Goal: Task Accomplishment & Management: Manage account settings

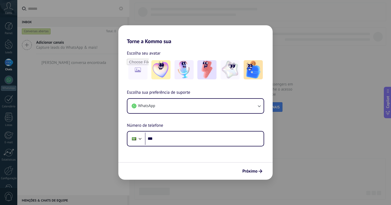
drag, startPoint x: 197, startPoint y: 40, endPoint x: 197, endPoint y: 35, distance: 5.6
click at [197, 40] on h2 "Torne a Kommo sua" at bounding box center [195, 34] width 154 height 19
click at [197, 35] on h2 "Torne a Kommo sua" at bounding box center [195, 34] width 154 height 19
click at [105, 11] on div "Torne a Kommo sua Escolha seu avatar Escolha sua preferência de suporte WhatsAp…" at bounding box center [195, 102] width 391 height 205
click at [332, 93] on div "Torne a Kommo sua Escolha seu avatar Escolha sua preferência de suporte WhatsAp…" at bounding box center [195, 102] width 391 height 205
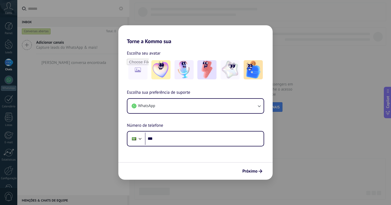
click at [257, 165] on div "Próximo" at bounding box center [195, 171] width 154 height 18
click at [253, 172] on span "Próximo" at bounding box center [249, 171] width 15 height 4
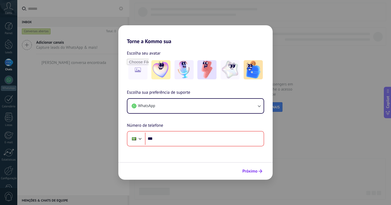
click at [253, 172] on span "Próximo" at bounding box center [249, 171] width 15 height 4
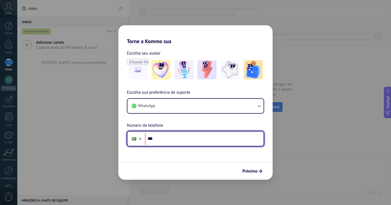
click at [201, 141] on input "***" at bounding box center [204, 139] width 119 height 12
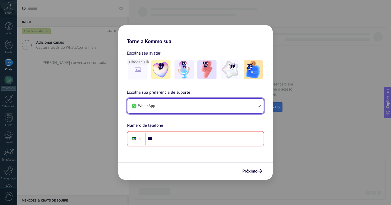
click at [225, 101] on button "WhatsApp" at bounding box center [195, 106] width 136 height 14
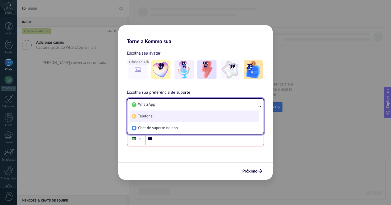
click at [188, 119] on li "Telefone" at bounding box center [195, 116] width 130 height 12
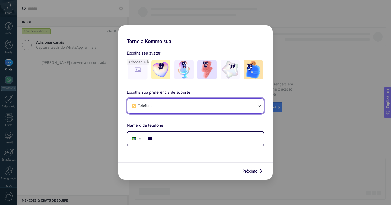
click at [184, 109] on button "Telefone" at bounding box center [195, 106] width 136 height 14
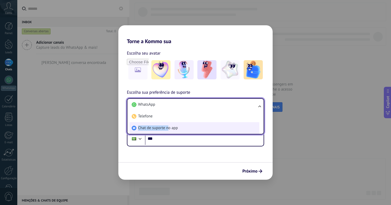
drag, startPoint x: 174, startPoint y: 120, endPoint x: 169, endPoint y: 127, distance: 8.5
click at [169, 127] on ul "WhatsApp Telefone Chat de suporte no app" at bounding box center [195, 116] width 137 height 36
click at [169, 127] on span "Chat de suporte no app" at bounding box center [158, 127] width 40 height 5
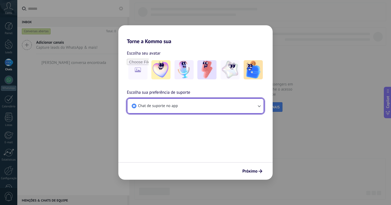
click at [172, 104] on span "Chat de suporte no app" at bounding box center [158, 105] width 40 height 5
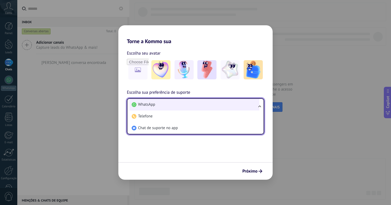
click at [163, 105] on li "WhatsApp" at bounding box center [195, 105] width 130 height 12
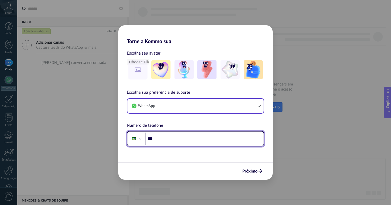
click at [179, 142] on input "***" at bounding box center [204, 139] width 119 height 12
type input "**********"
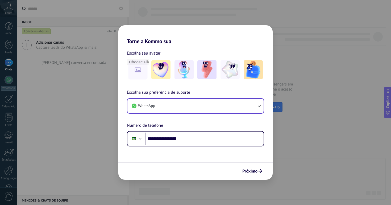
click at [186, 164] on div "Próximo" at bounding box center [195, 171] width 154 height 18
click at [254, 172] on span "Próximo" at bounding box center [249, 171] width 15 height 4
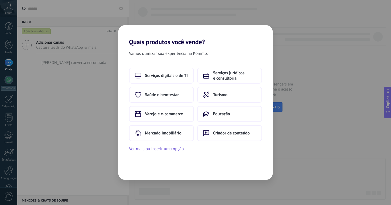
click at [207, 152] on div "Serviços digitais e de TI Serviços jurídicos e consultoria Saúde e bem-estar Tu…" at bounding box center [195, 110] width 154 height 85
click at [154, 148] on button "Ver mais ou inserir uma opção" at bounding box center [156, 148] width 55 height 7
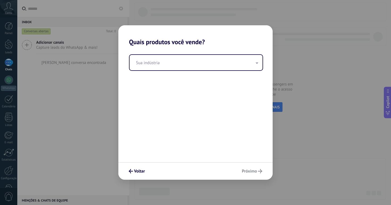
click at [212, 76] on div "Sua indústria" at bounding box center [195, 104] width 154 height 116
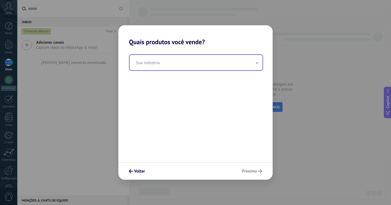
click at [214, 62] on input "text" at bounding box center [196, 62] width 133 height 15
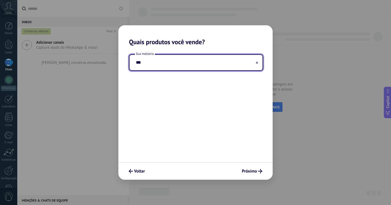
type input "**"
type input "*"
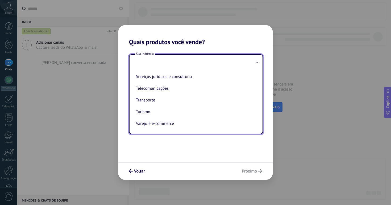
scroll to position [146, 0]
click at [250, 147] on div "Sua indústria Automotivo Criador de conteúdo Educação Finanças e seguros Govern…" at bounding box center [195, 104] width 154 height 116
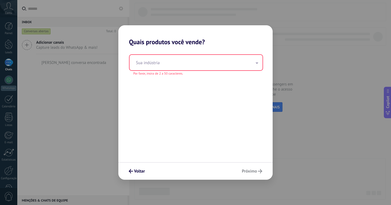
click at [274, 148] on div "Quais produtos você vende? Sua indústria Por favor, insira de 2 a 50 caracteres…" at bounding box center [195, 102] width 391 height 205
click at [293, 136] on div "Quais produtos você vende? Sua indústria Por favor, insira de 2 a 50 caracteres…" at bounding box center [195, 102] width 391 height 205
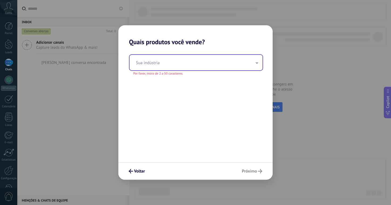
click at [215, 64] on input "text" at bounding box center [196, 62] width 133 height 15
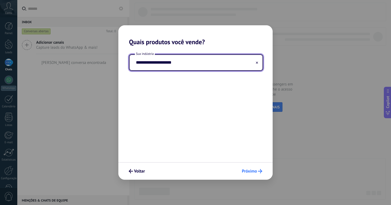
type input "**********"
click at [254, 170] on span "Próximo" at bounding box center [249, 171] width 15 height 4
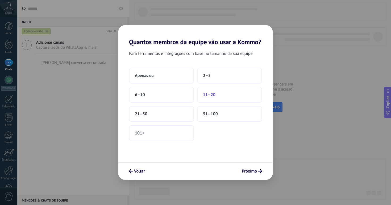
click at [229, 98] on button "11–20" at bounding box center [229, 95] width 65 height 16
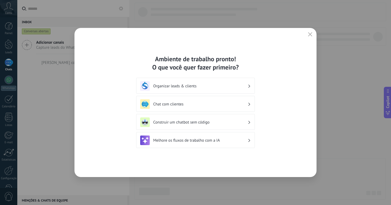
click at [281, 85] on div "Ambiente de trabalho pronto! O que você quer fazer primeiro? Organizar leads & …" at bounding box center [196, 102] width 242 height 149
click at [192, 56] on div "Ambiente de trabalho pronto! O que você quer fazer primeiro?" at bounding box center [195, 63] width 119 height 17
click at [192, 55] on div "Ambiente de trabalho pronto! O que você quer fazer primeiro?" at bounding box center [195, 63] width 119 height 17
click at [191, 61] on div "Ambiente de trabalho pronto! O que você quer fazer primeiro?" at bounding box center [195, 63] width 119 height 17
click at [189, 66] on div "Ambiente de trabalho pronto! O que você quer fazer primeiro?" at bounding box center [195, 63] width 119 height 17
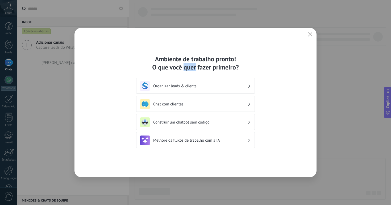
click at [189, 66] on div "Ambiente de trabalho pronto! O que você quer fazer primeiro?" at bounding box center [195, 63] width 119 height 17
click at [282, 57] on div "Ambiente de trabalho pronto! O que você quer fazer primeiro? Organizar leads & …" at bounding box center [196, 102] width 242 height 149
click at [308, 33] on icon "button" at bounding box center [310, 34] width 4 height 4
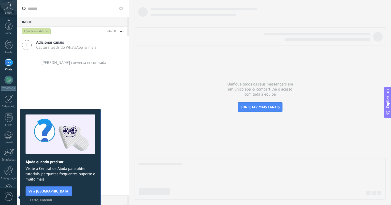
scroll to position [17, 0]
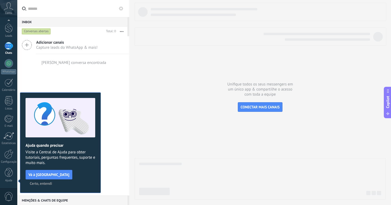
click at [52, 182] on span "Certo, entendi" at bounding box center [41, 184] width 22 height 4
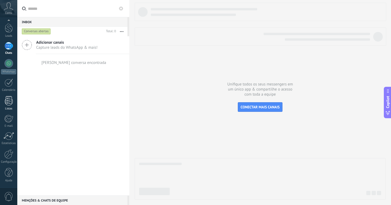
scroll to position [0, 0]
click at [69, 114] on div "Adicionar canais Capture leads do WhatsApp & mais! Nenhuma conversa encontrada" at bounding box center [73, 115] width 112 height 159
click at [9, 29] on div at bounding box center [9, 26] width 8 height 8
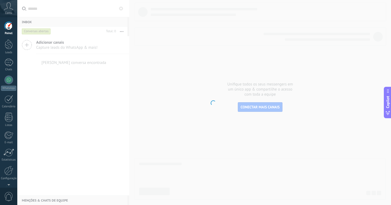
click at [12, 13] on span "Conta" at bounding box center [8, 12] width 7 height 3
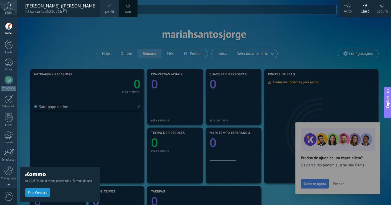
click at [8, 10] on icon at bounding box center [8, 6] width 9 height 8
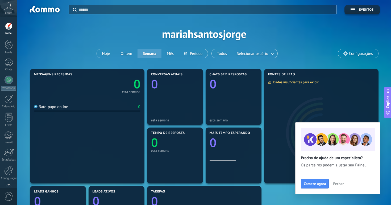
click at [8, 10] on icon at bounding box center [8, 6] width 9 height 8
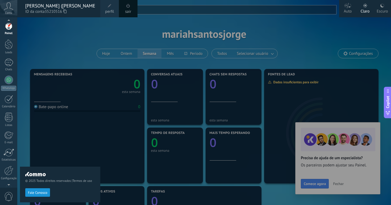
scroll to position [5, 0]
click at [11, 175] on div "Painel Leads Chats WhatsApp Clientes" at bounding box center [8, 108] width 17 height 182
click at [11, 172] on div "Configurações" at bounding box center [8, 173] width 15 height 3
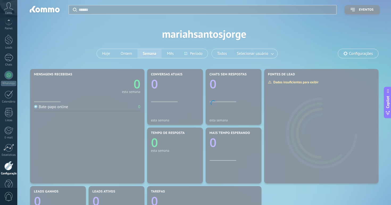
scroll to position [17, 0]
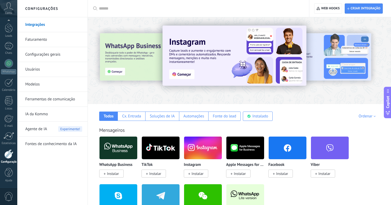
click at [55, 55] on link "Configurações gerais" at bounding box center [53, 54] width 57 height 15
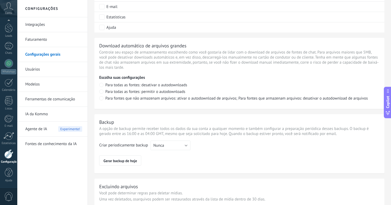
scroll to position [347, 0]
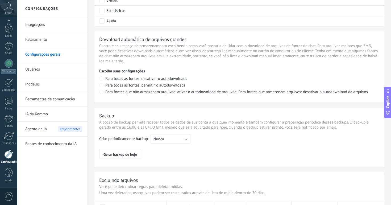
click at [50, 182] on div "Integrações Faturamento Configurações gerais Usuários Modelos Ferramentas de co…" at bounding box center [52, 111] width 70 height 188
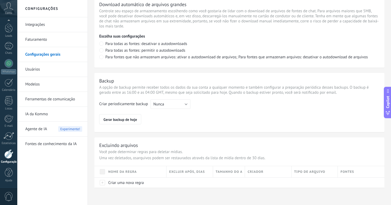
click at [60, 178] on div "Integrações Faturamento Configurações gerais Usuários Modelos Ferramentas de co…" at bounding box center [52, 111] width 70 height 188
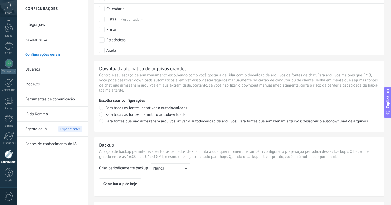
scroll to position [283, 0]
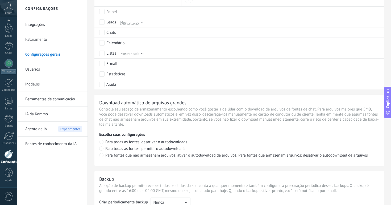
click at [39, 84] on link "Modelos" at bounding box center [53, 84] width 57 height 15
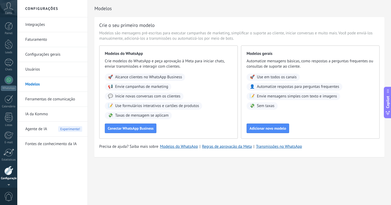
click at [5, 10] on div "Conta" at bounding box center [8, 8] width 17 height 17
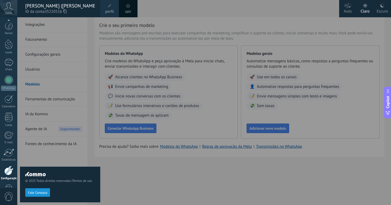
scroll to position [17, 0]
click at [112, 9] on span "perfil" at bounding box center [109, 12] width 9 height 6
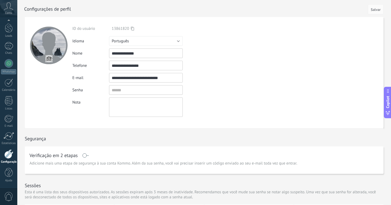
click at [50, 57] on input "file" at bounding box center [48, 58] width 7 height 7
type input "**********"
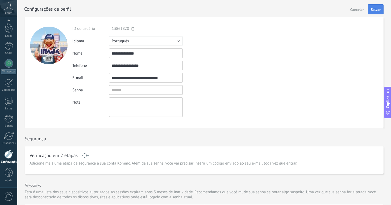
click at [371, 9] on span "Salvar" at bounding box center [376, 10] width 10 height 4
click at [374, 9] on span "Salvar" at bounding box center [376, 10] width 10 height 4
click at [374, 8] on span "Salvar" at bounding box center [376, 10] width 10 height 4
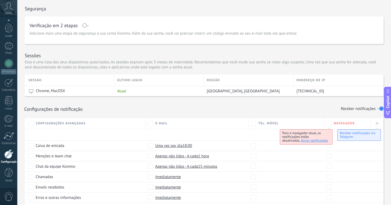
scroll to position [135, 0]
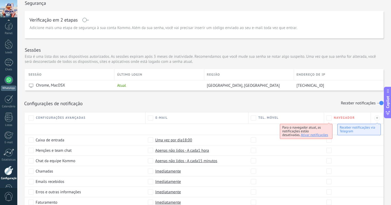
scroll to position [17, 0]
click at [7, 63] on div at bounding box center [9, 63] width 9 height 9
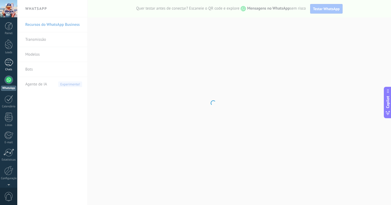
click at [7, 61] on div at bounding box center [9, 63] width 9 height 8
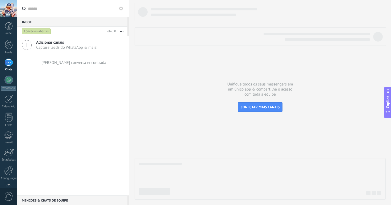
click at [103, 131] on div "Adicionar canais Capture leads do WhatsApp & mais! Nenhuma conversa encontrada" at bounding box center [73, 115] width 112 height 159
click at [7, 43] on div at bounding box center [9, 44] width 8 height 10
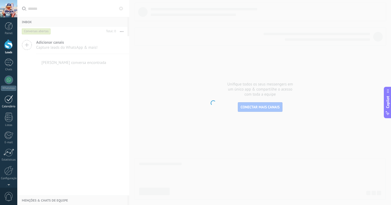
scroll to position [17, 0]
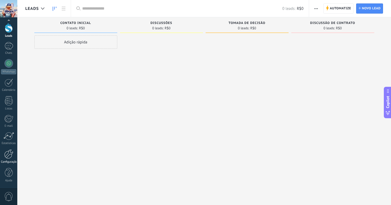
click at [7, 156] on div at bounding box center [8, 153] width 9 height 9
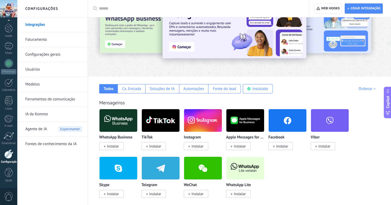
scroll to position [56, 0]
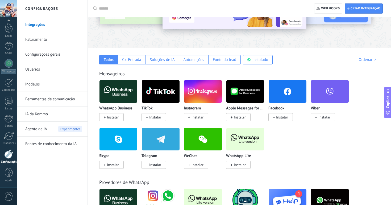
click at [233, 166] on span "Instalar" at bounding box center [238, 165] width 24 height 8
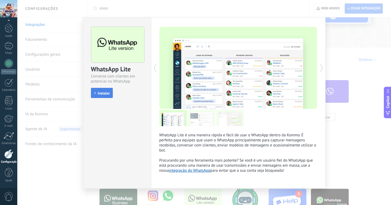
click at [102, 89] on button "Instalar" at bounding box center [102, 93] width 22 height 10
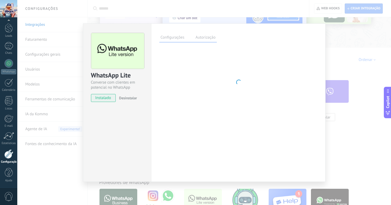
click at [130, 131] on div "WhatsApp Lite Converse com clientes em potencial no WhatsApp instalado Desinsta…" at bounding box center [117, 102] width 68 height 158
click at [132, 131] on div "WhatsApp Lite Converse com clientes em potencial no WhatsApp instalado Desinsta…" at bounding box center [117, 102] width 68 height 158
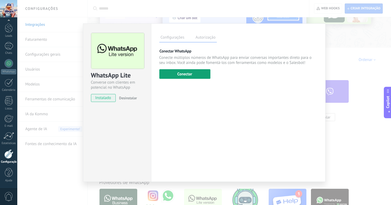
click at [186, 71] on button "Conectar" at bounding box center [184, 74] width 51 height 10
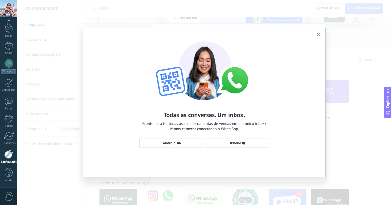
click at [318, 32] on button "button" at bounding box center [318, 34] width 7 height 7
